Goal: Task Accomplishment & Management: Use online tool/utility

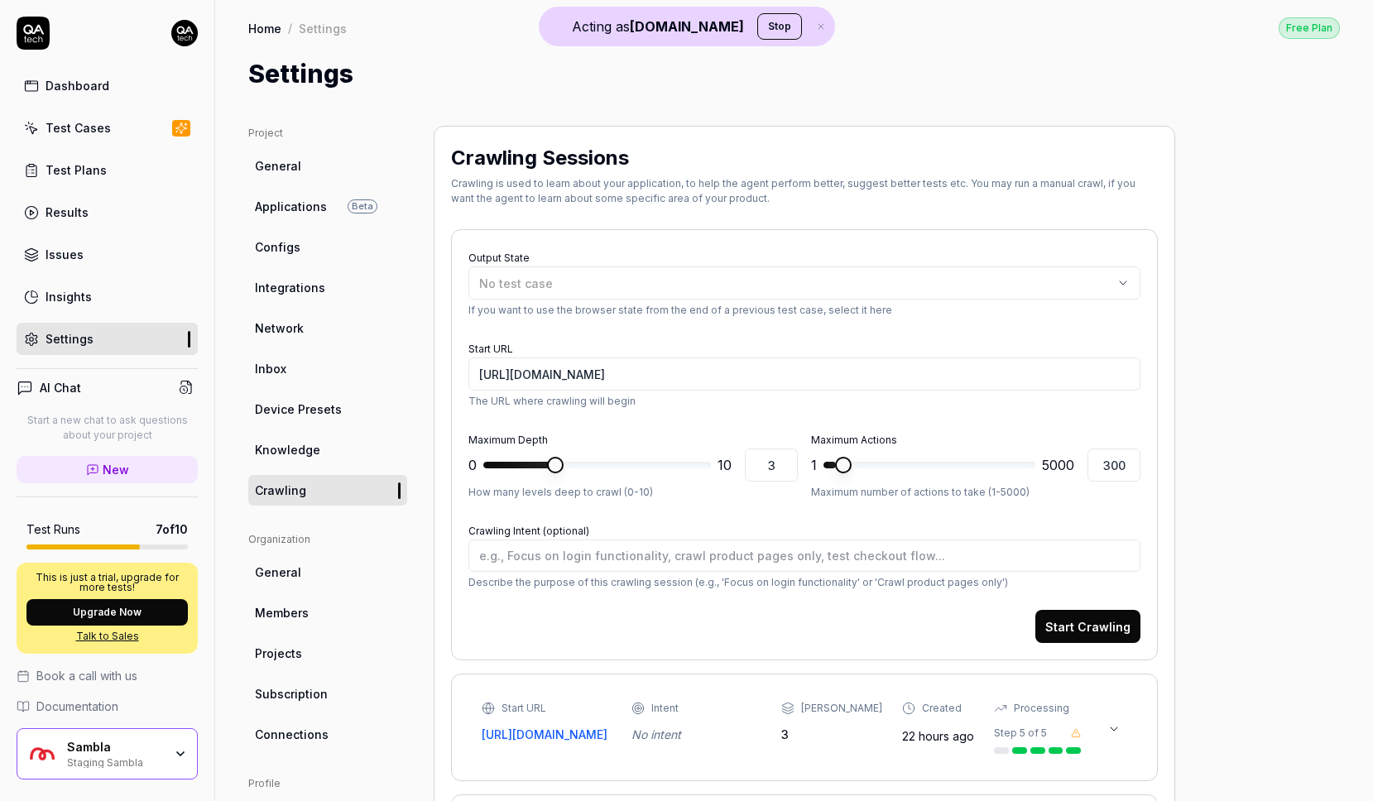
scroll to position [54, 0]
type textarea "*"
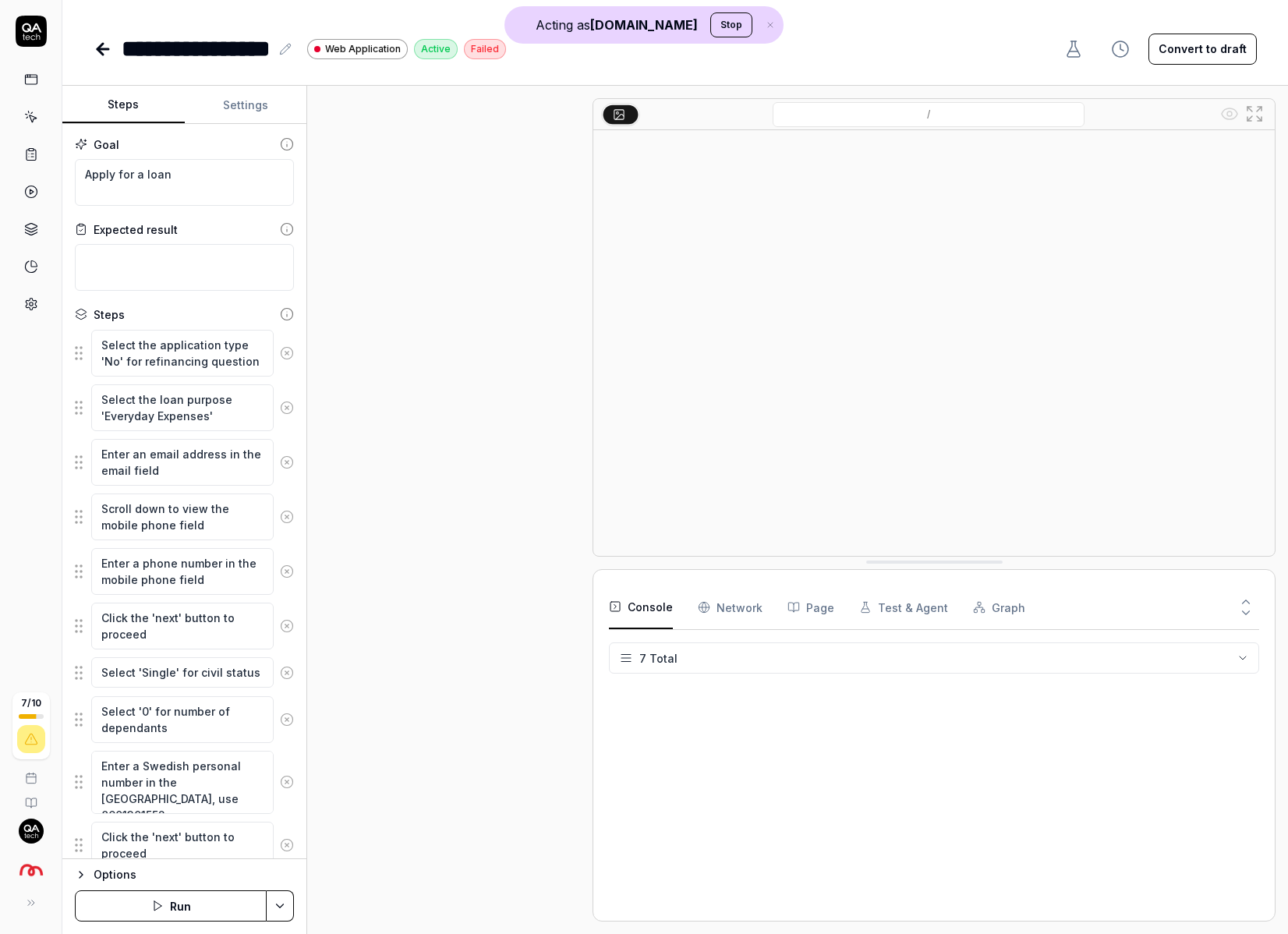
type textarea "*"
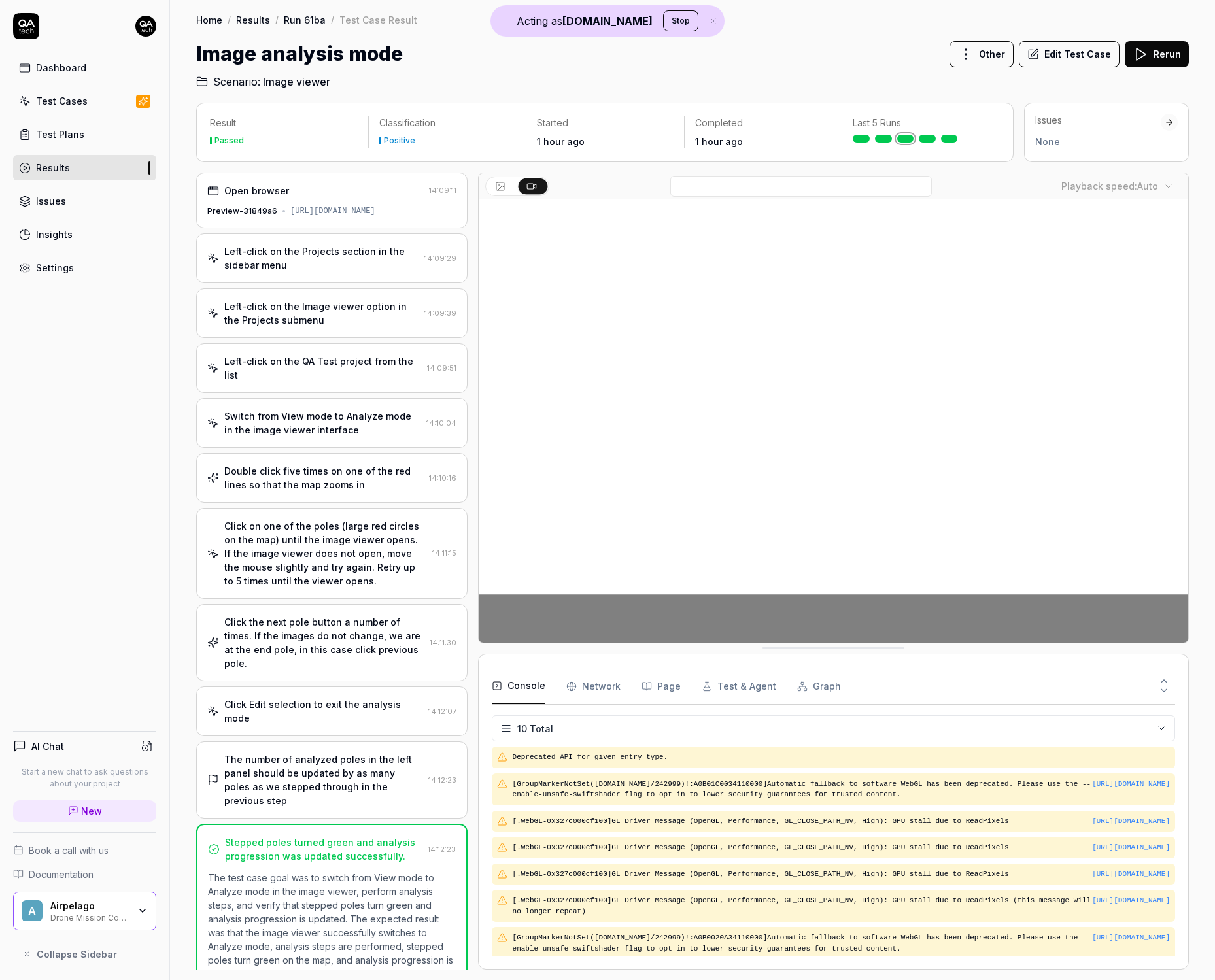
scroll to position [137, 0]
